Goal: Task Accomplishment & Management: Manage account settings

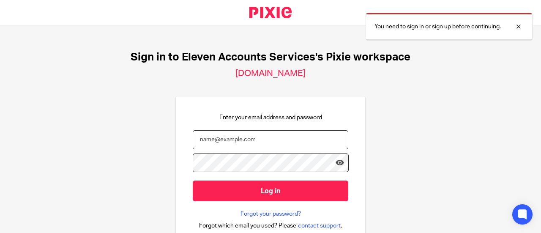
click at [267, 136] on input "email" at bounding box center [271, 139] width 156 height 19
type input "office@elevenaccounts.com"
click at [193, 181] on input "Log in" at bounding box center [271, 191] width 156 height 21
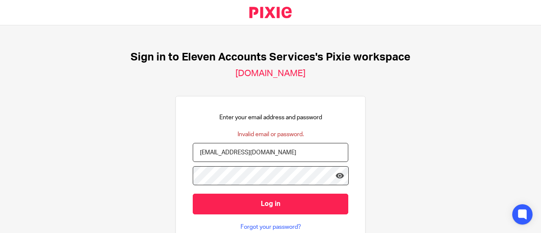
click at [193, 194] on input "Log in" at bounding box center [271, 204] width 156 height 21
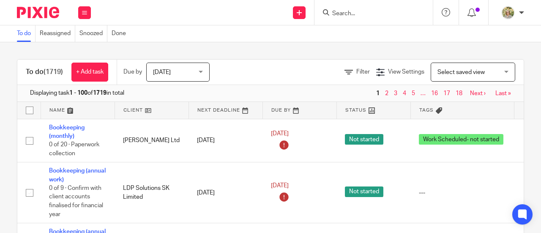
click at [374, 17] on form at bounding box center [377, 12] width 90 height 11
click at [85, 8] on button at bounding box center [84, 12] width 13 height 13
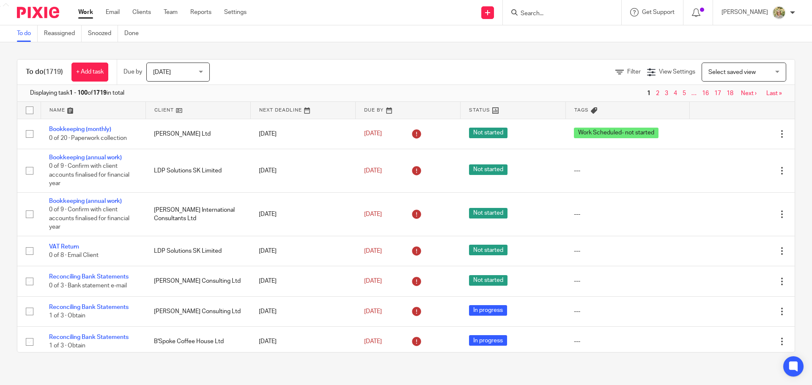
click at [248, 12] on ul "Work Email Clients Team Reports Settings" at bounding box center [168, 12] width 181 height 8
click at [238, 13] on link "Settings" at bounding box center [235, 12] width 22 height 8
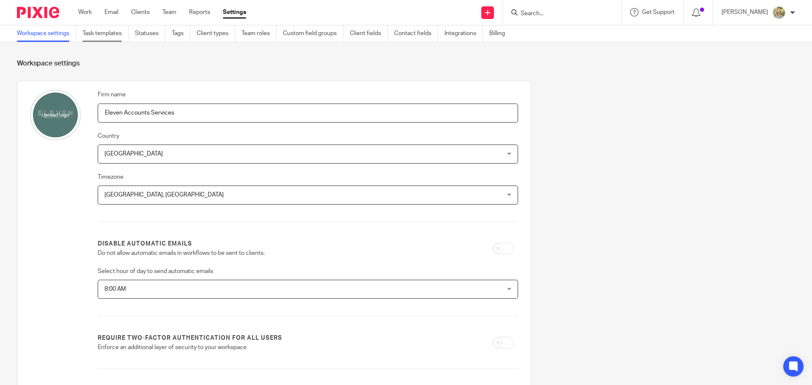
click at [109, 35] on link "Task templates" at bounding box center [105, 33] width 46 height 16
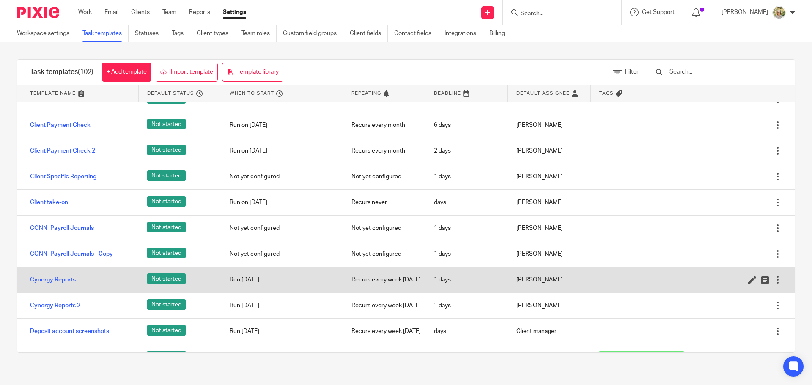
scroll to position [508, 0]
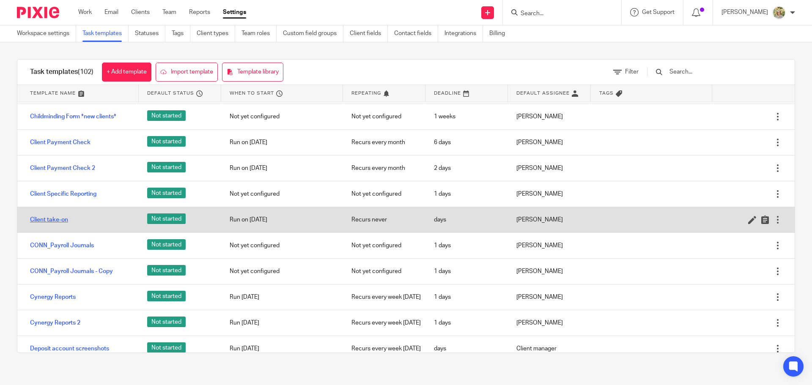
click at [52, 222] on link "Client take-on" at bounding box center [49, 220] width 38 height 8
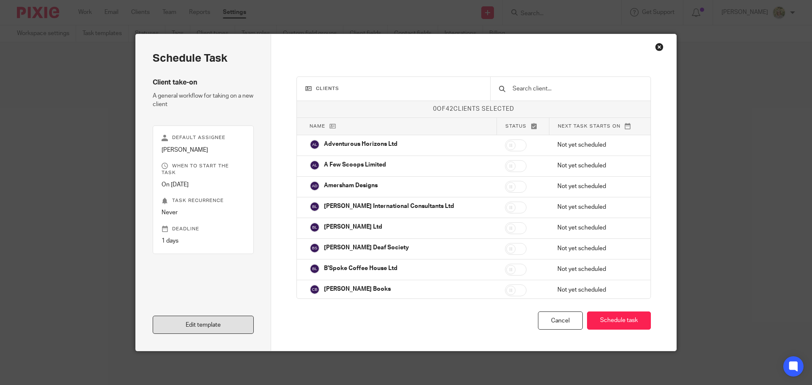
click at [214, 326] on link "Edit template" at bounding box center [203, 325] width 101 height 18
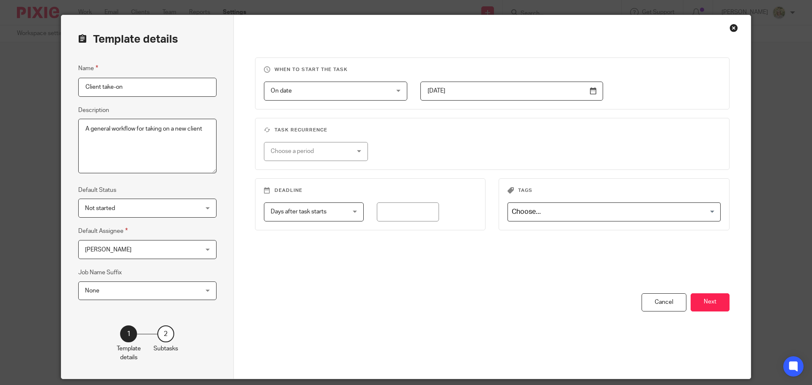
scroll to position [47, 0]
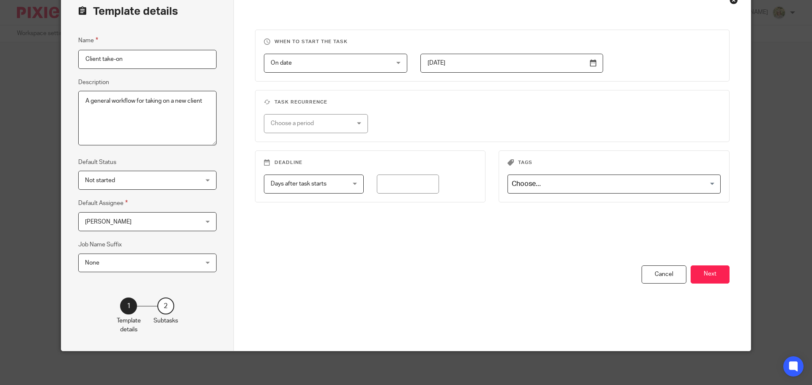
click at [166, 307] on div "2" at bounding box center [165, 306] width 17 height 17
click at [701, 275] on button "Next" at bounding box center [710, 275] width 39 height 18
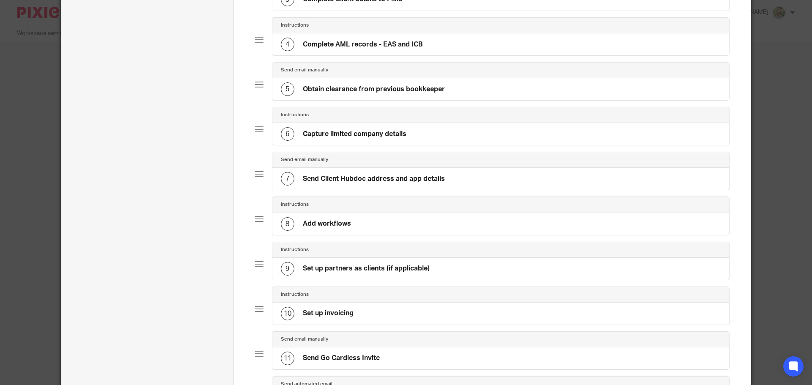
scroll to position [174, 0]
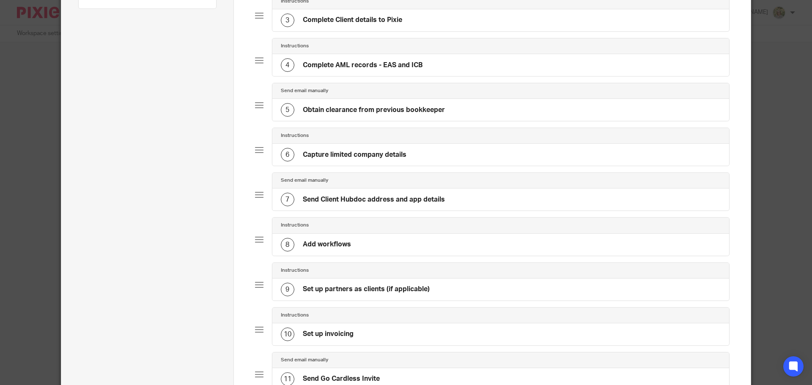
click at [284, 198] on div "7" at bounding box center [288, 200] width 14 height 14
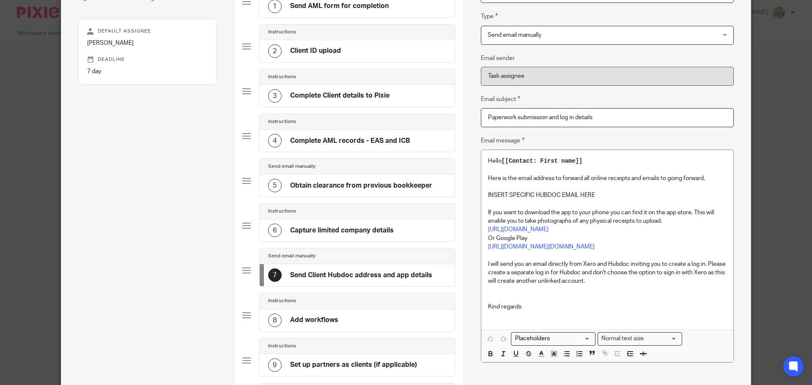
scroll to position [127, 0]
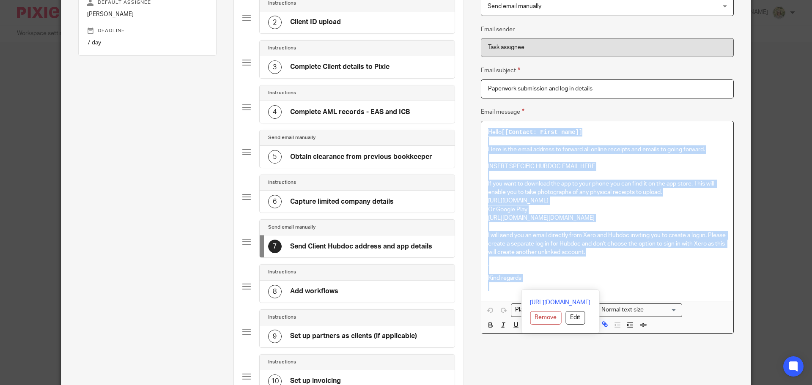
drag, startPoint x: 485, startPoint y: 132, endPoint x: 672, endPoint y: 286, distance: 242.8
click at [672, 286] on div "Hello [[Contact: First name]] Here is the email address to forward all online r…" at bounding box center [607, 211] width 252 height 180
copy div "Hello [[Contact: First name]] Here is the email address to forward all online r…"
